Goal: Obtain resource: Obtain resource

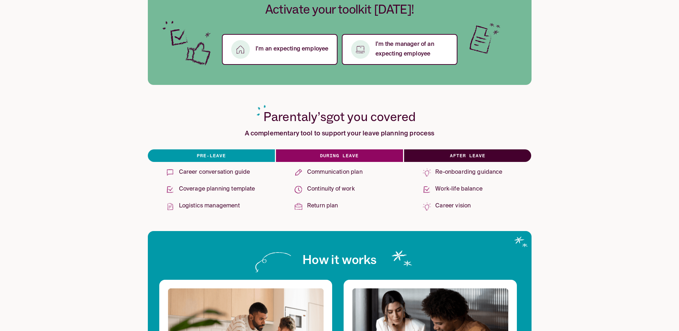
scroll to position [190, 0]
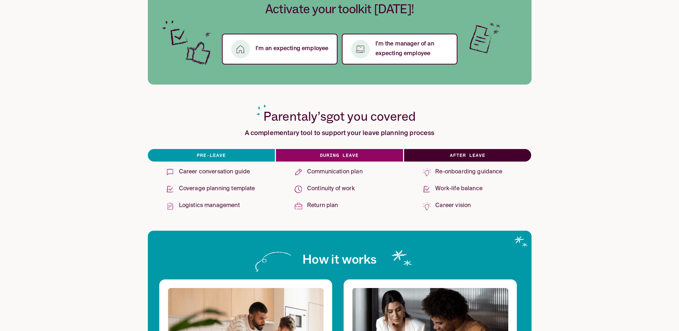
click at [169, 174] on img at bounding box center [170, 172] width 9 height 9
click at [224, 153] on h6 "Pre-leave" at bounding box center [211, 155] width 127 height 13
click at [216, 167] on div "Career conversation guide" at bounding box center [211, 171] width 102 height 15
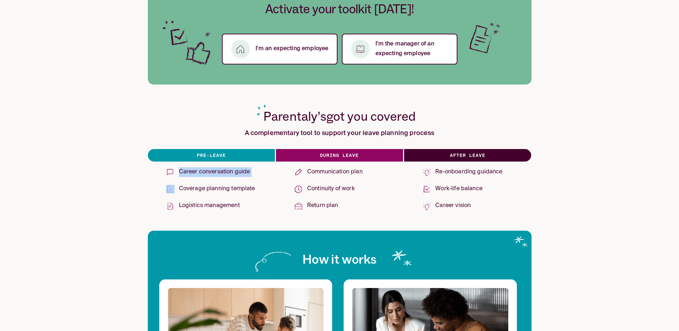
drag, startPoint x: 216, startPoint y: 167, endPoint x: 211, endPoint y: 170, distance: 6.7
click at [211, 170] on p "Career conversation guide" at bounding box center [214, 172] width 71 height 10
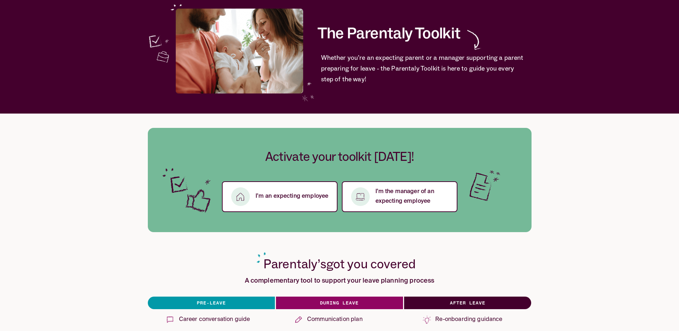
scroll to position [0, 0]
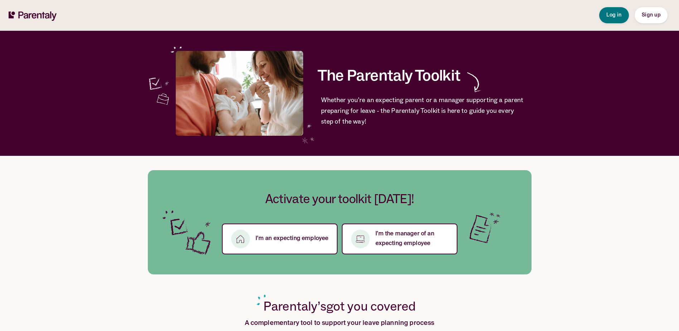
click at [352, 35] on div "The Parentaly Toolkit Whether you’re an expecting parent or a manager supportin…" at bounding box center [340, 93] width 384 height 125
click at [440, 57] on div "The Parentaly Toolkit Whether you’re an expecting parent or a manager supportin…" at bounding box center [340, 93] width 384 height 125
